Goal: Find specific page/section: Find specific page/section

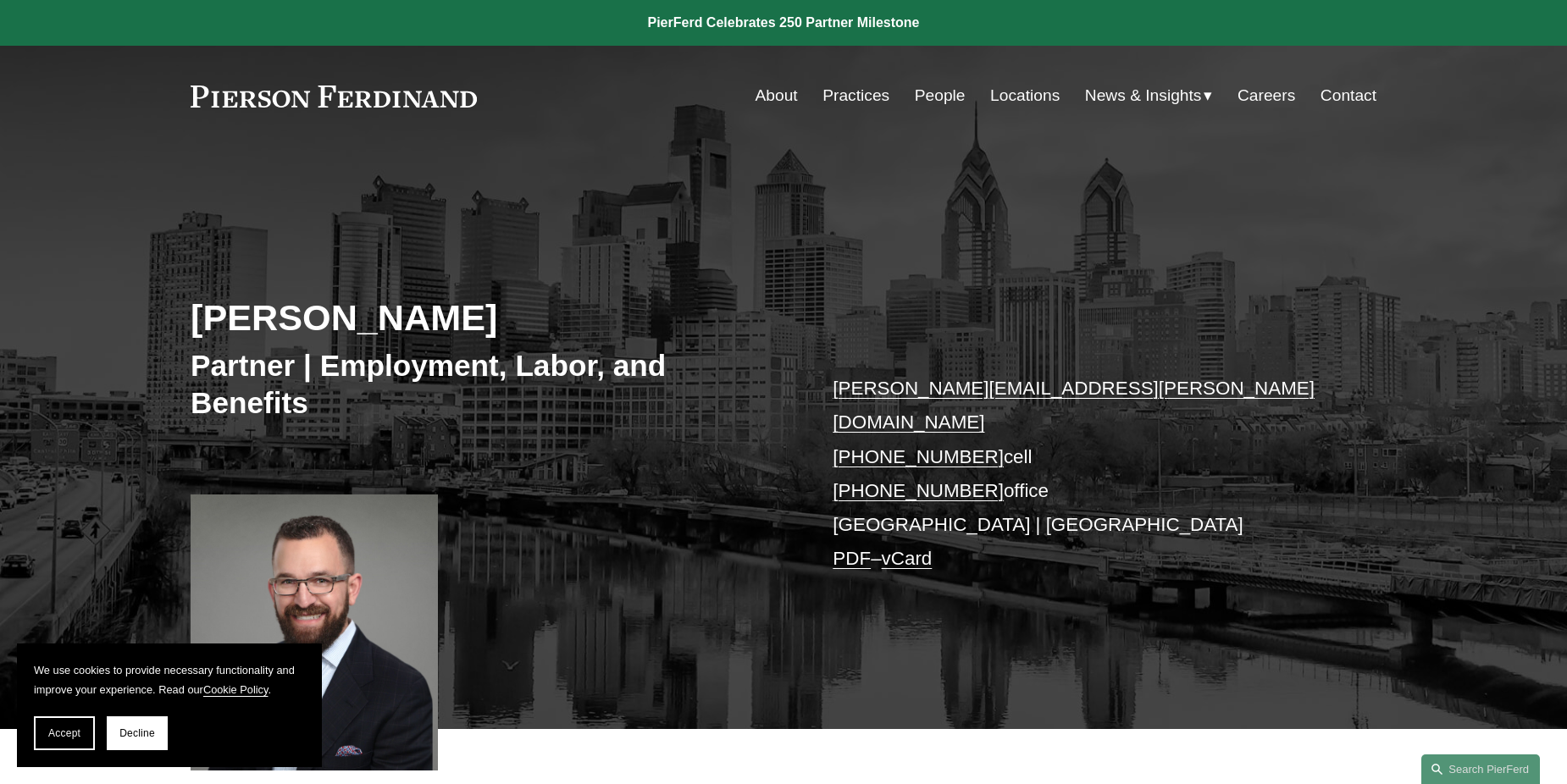
click at [861, 86] on link "Practices" at bounding box center [856, 95] width 67 height 33
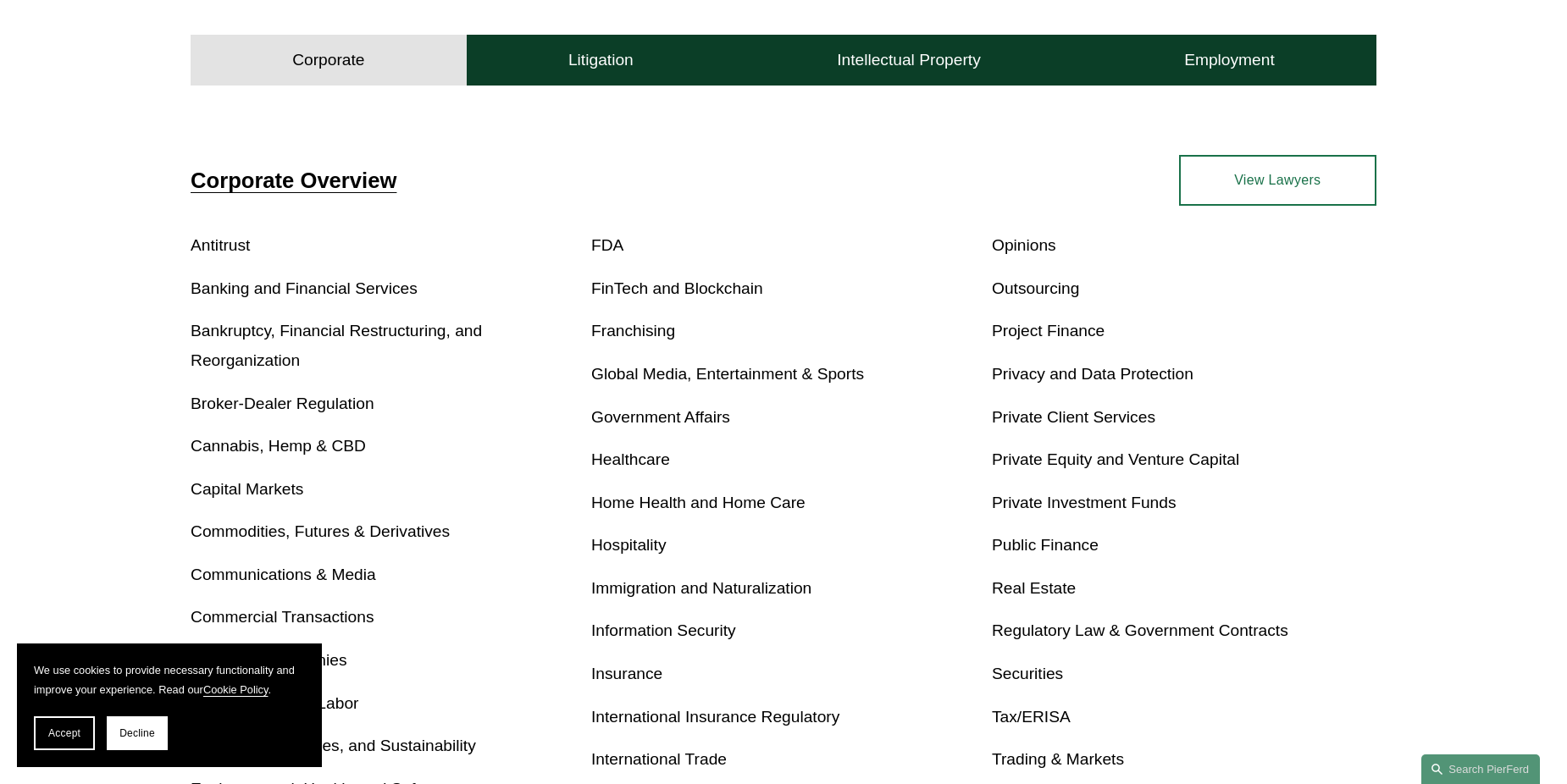
scroll to position [592, 0]
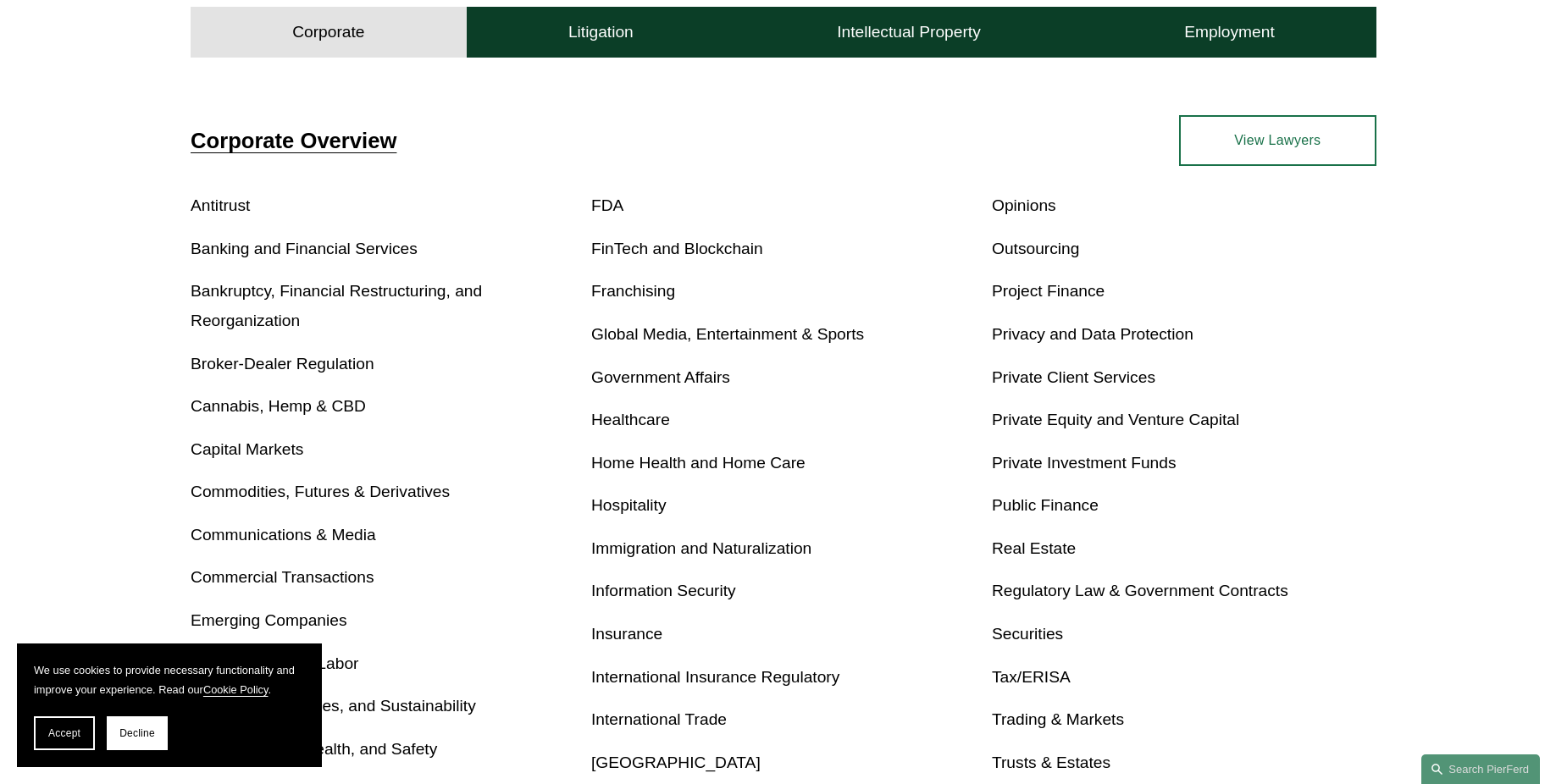
click at [1039, 673] on link "Tax/ERISA" at bounding box center [1032, 677] width 79 height 18
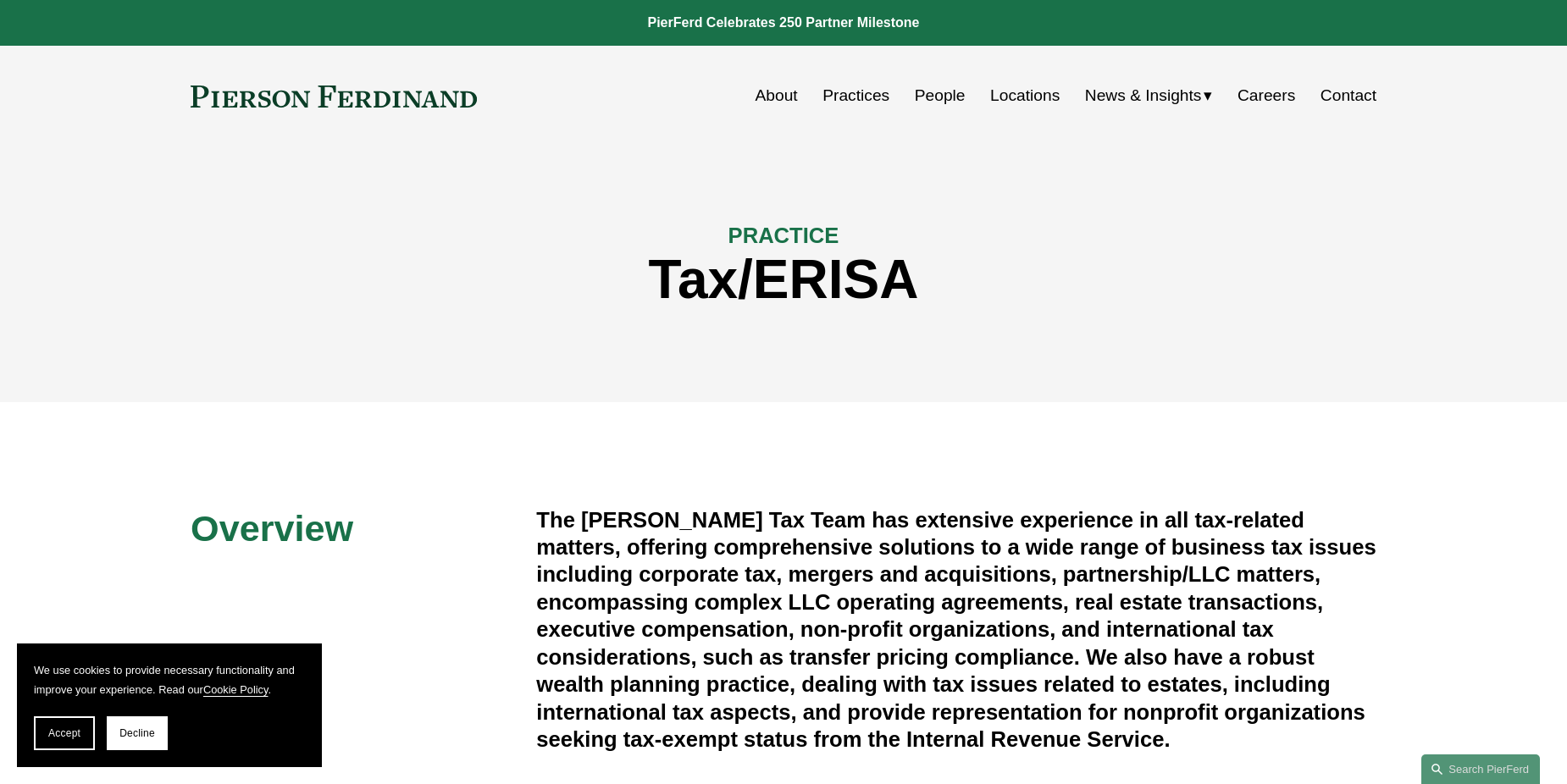
click at [779, 87] on link "About" at bounding box center [777, 95] width 43 height 33
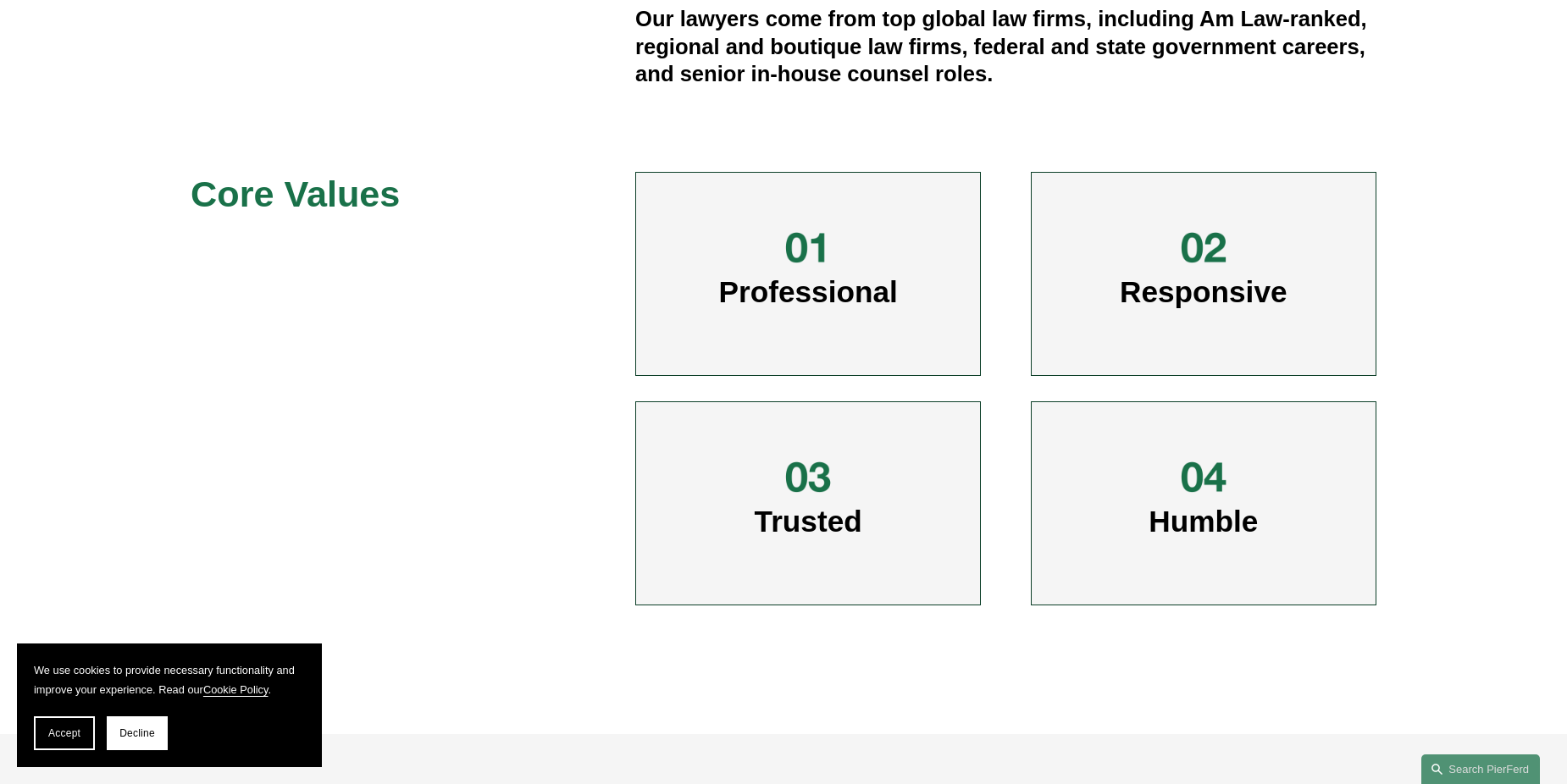
scroll to position [846, 0]
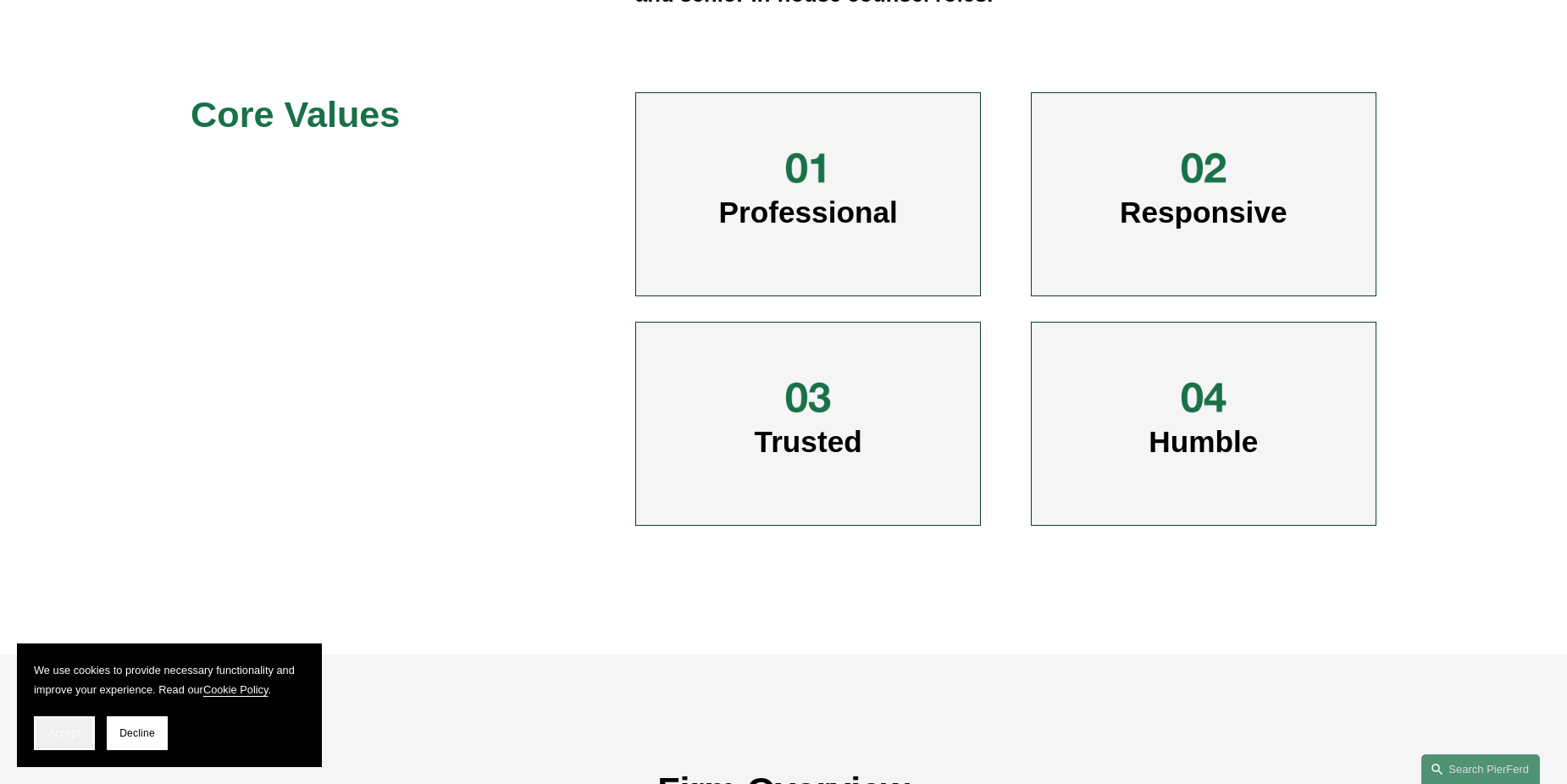
click at [77, 729] on span "Accept" at bounding box center [64, 734] width 33 height 12
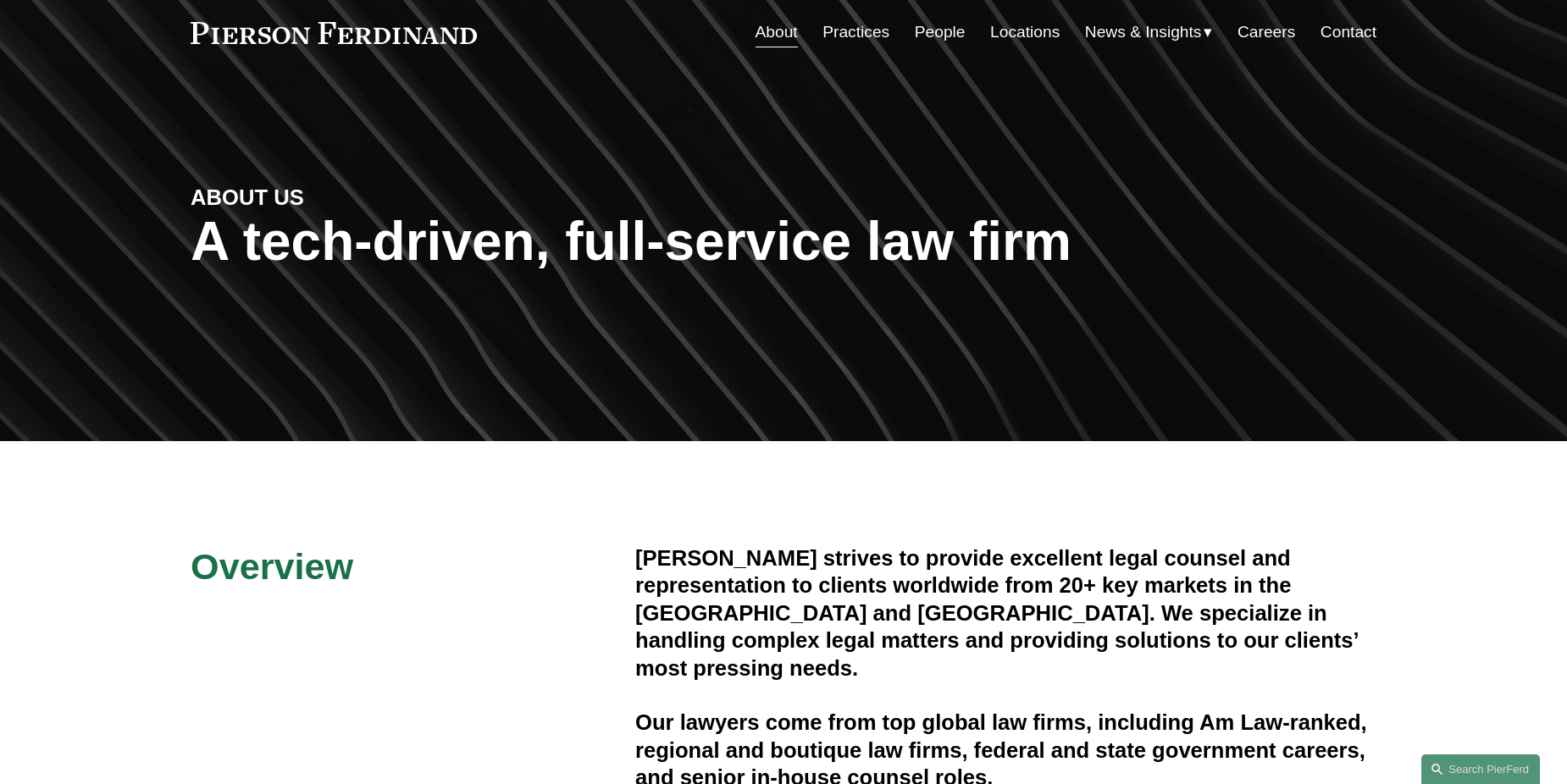
scroll to position [0, 0]
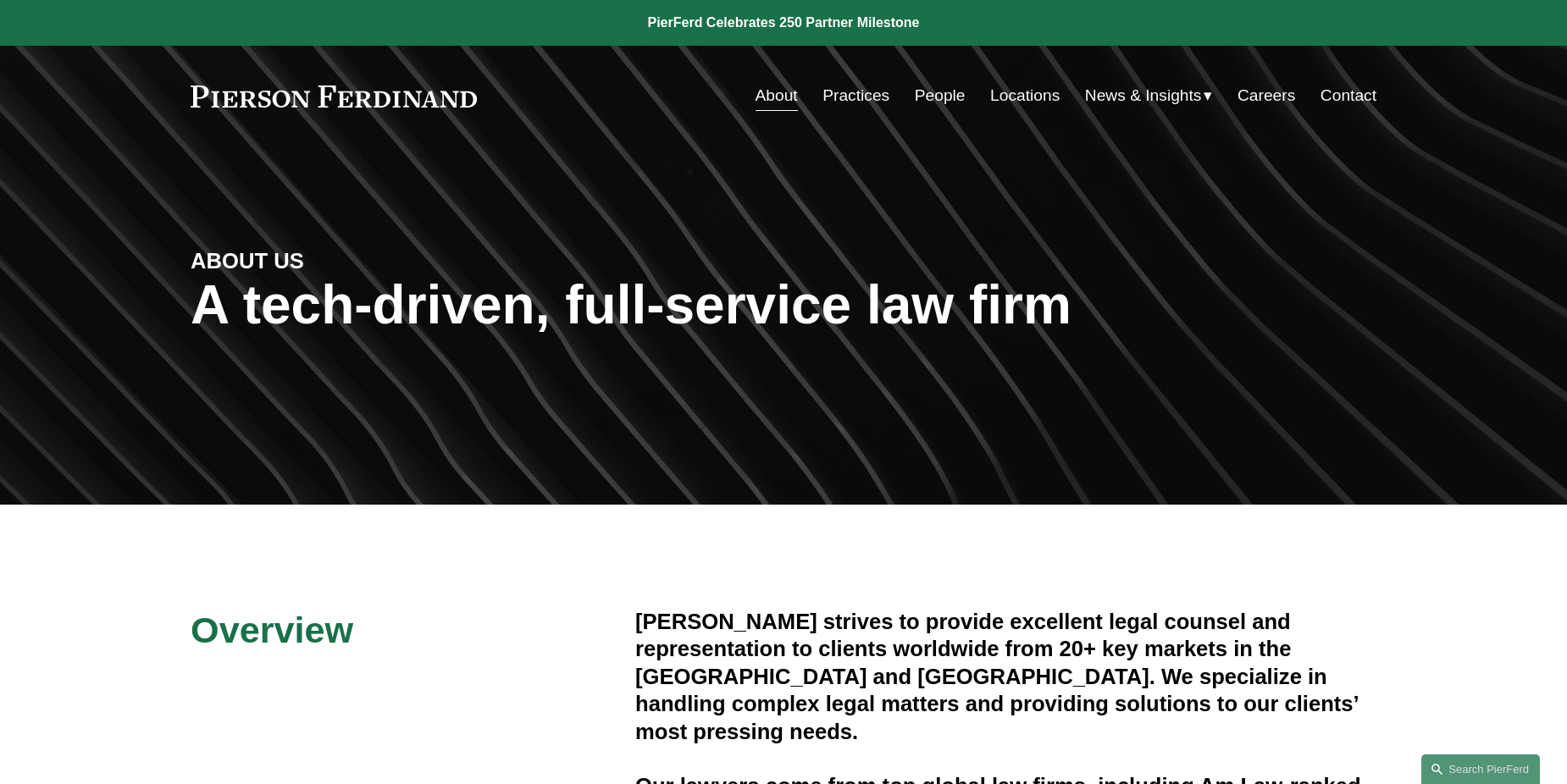
click at [870, 92] on link "Practices" at bounding box center [856, 95] width 67 height 33
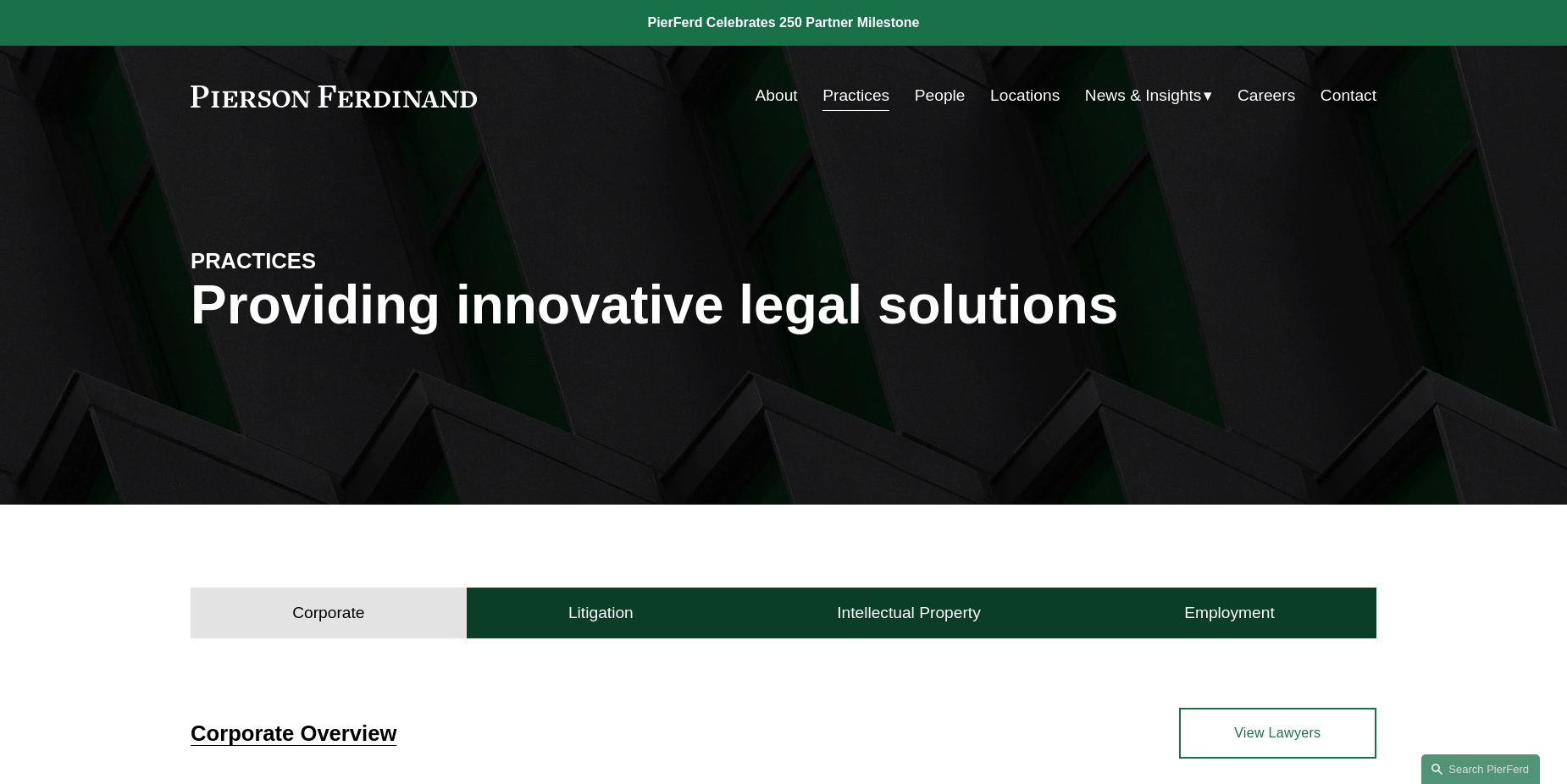
click at [945, 92] on link "People" at bounding box center [940, 95] width 50 height 33
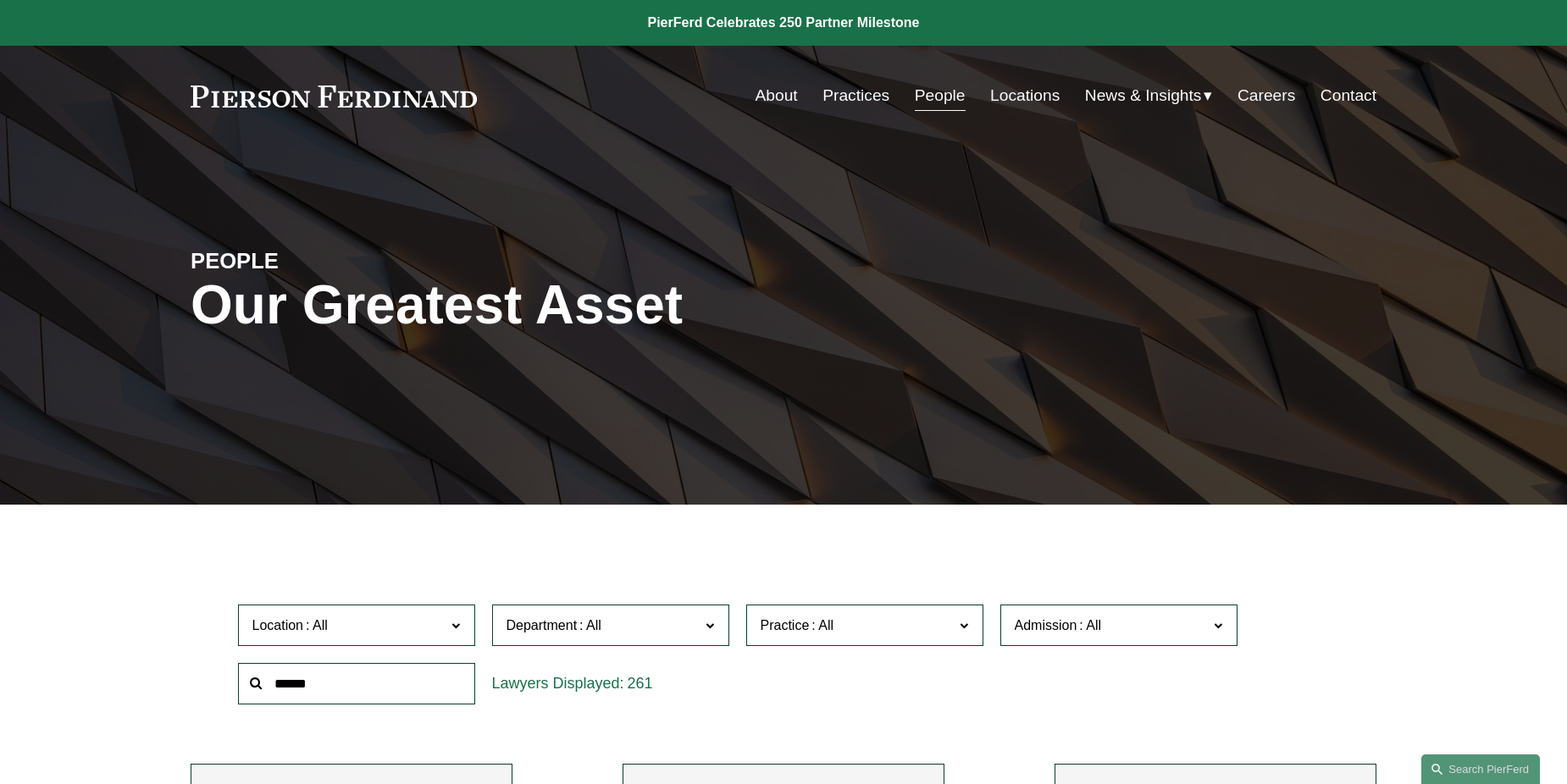
click at [1035, 91] on link "Locations" at bounding box center [1025, 95] width 69 height 33
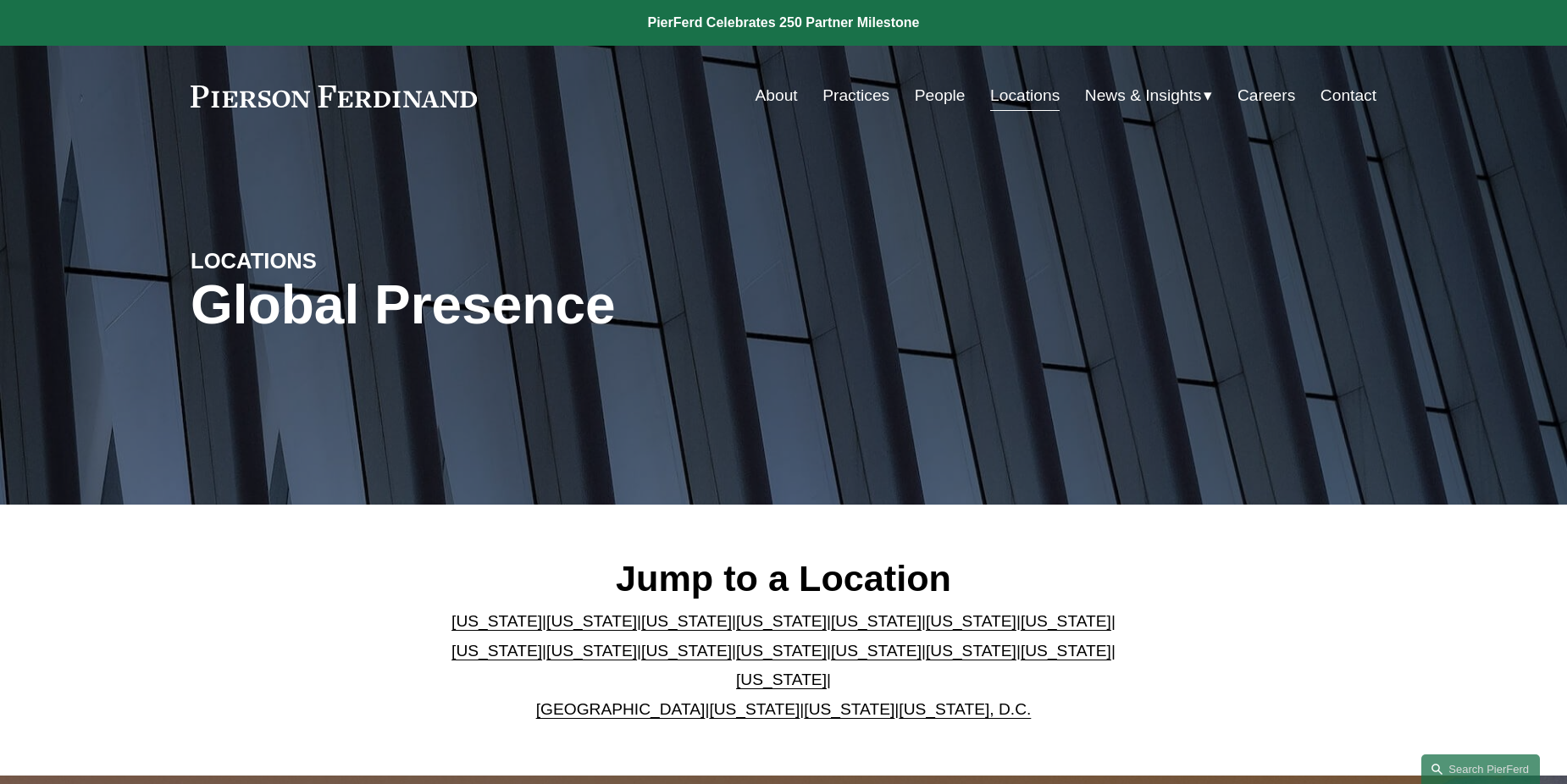
click at [938, 98] on link "People" at bounding box center [940, 95] width 50 height 33
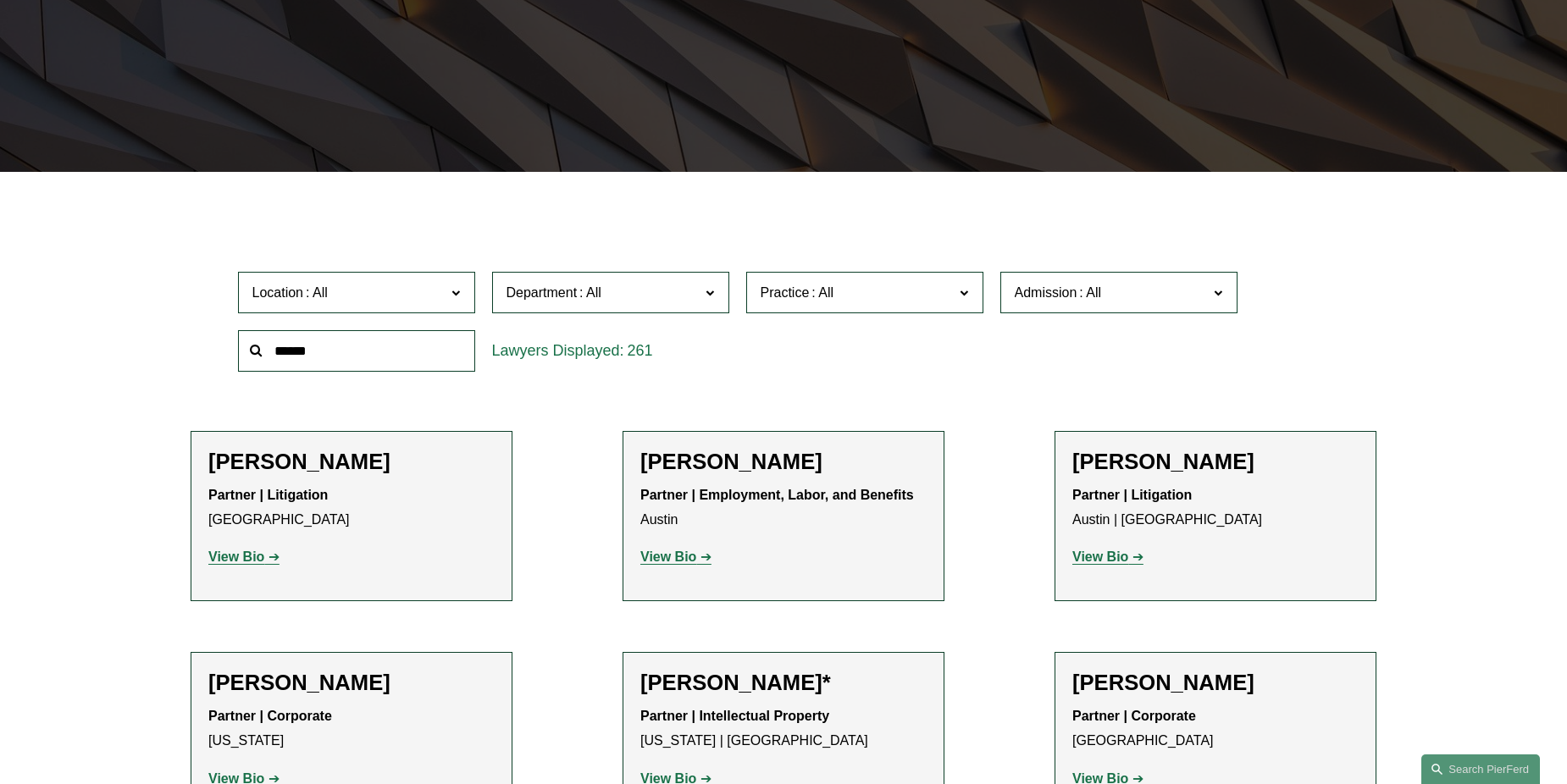
scroll to position [592, 0]
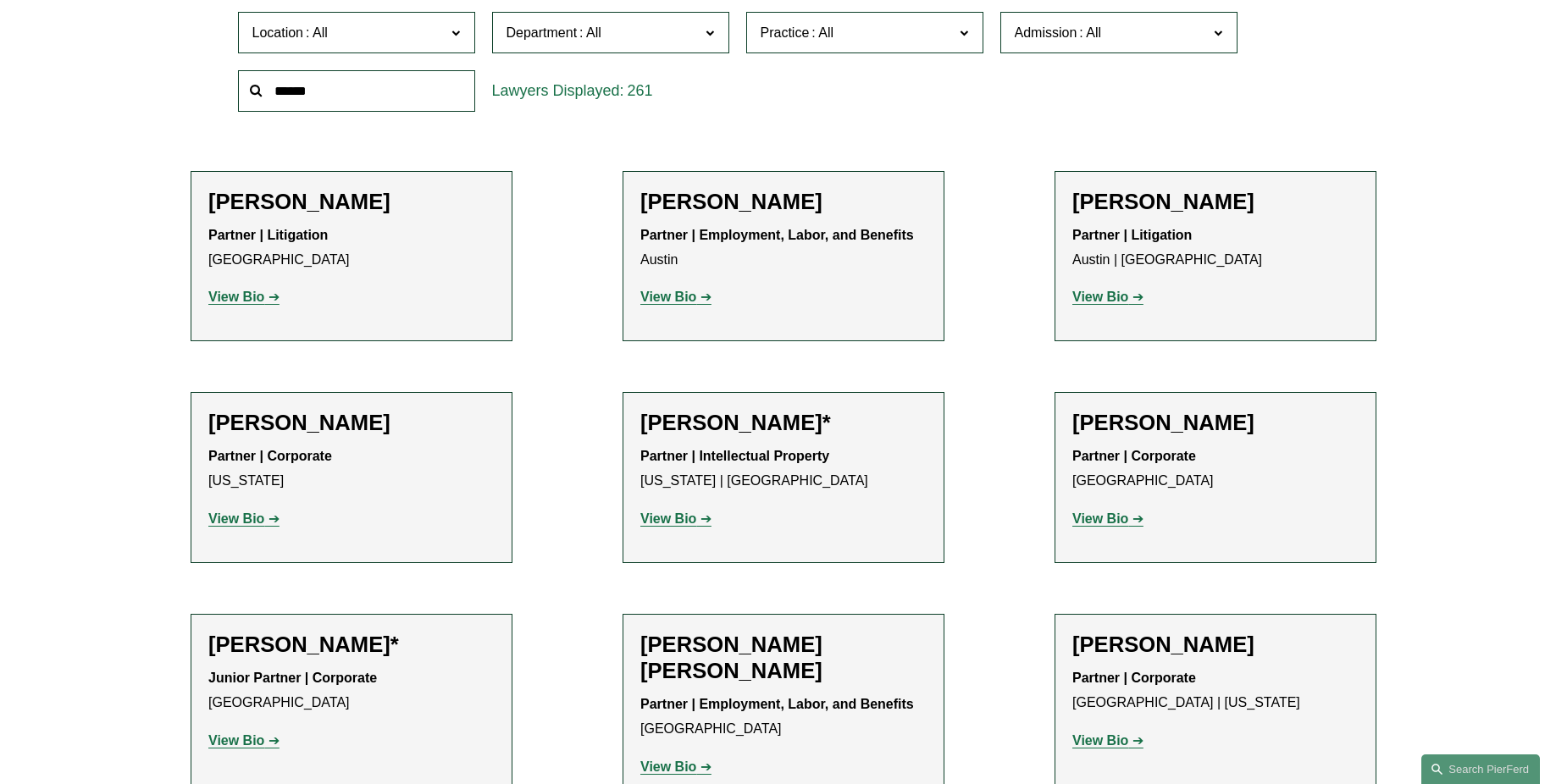
click at [443, 85] on input "text" at bounding box center [357, 91] width 237 height 42
type input "***"
click at [250, 91] on span at bounding box center [250, 91] width 0 height 0
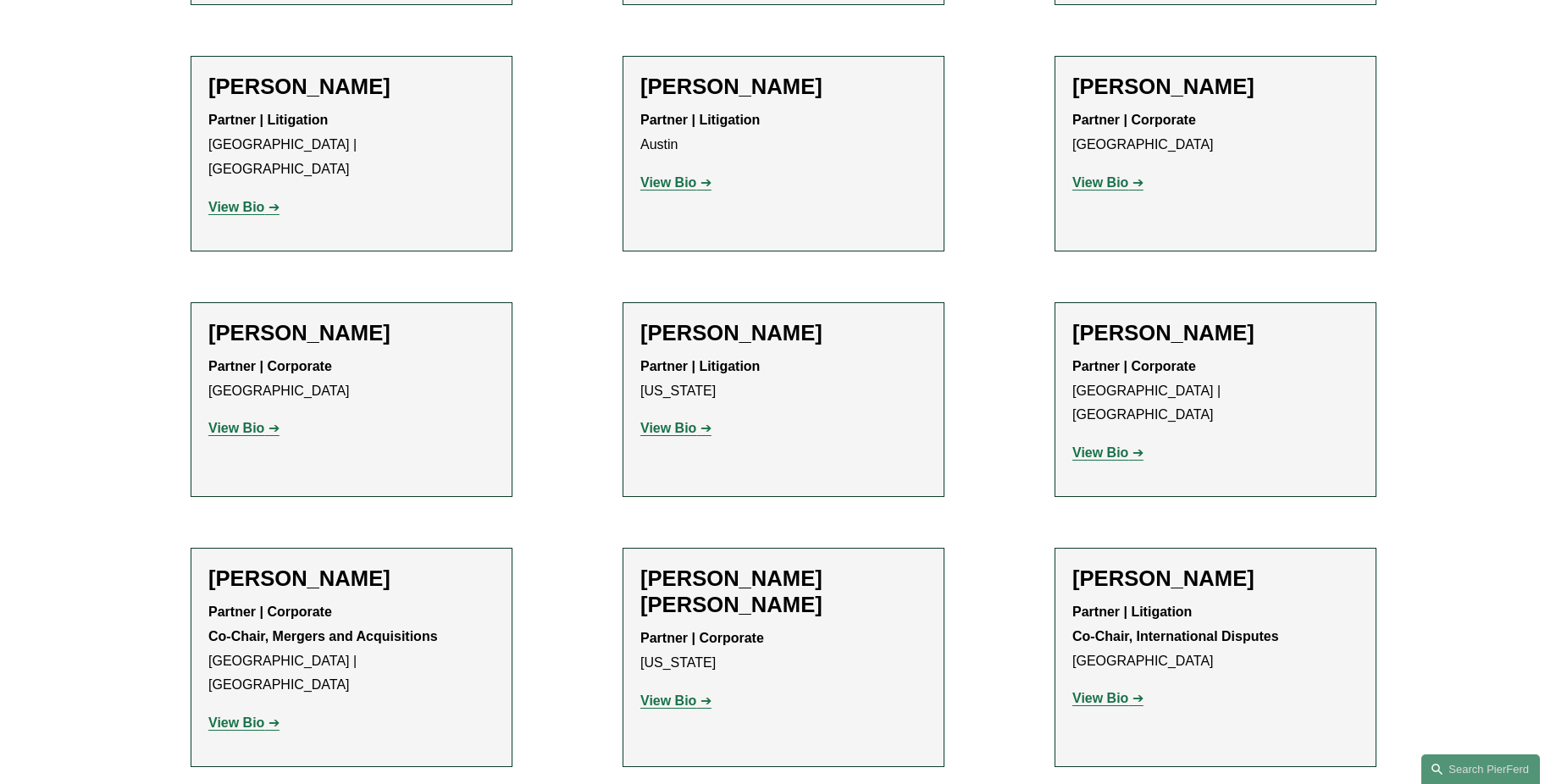
scroll to position [0, 0]
